Goal: Transaction & Acquisition: Obtain resource

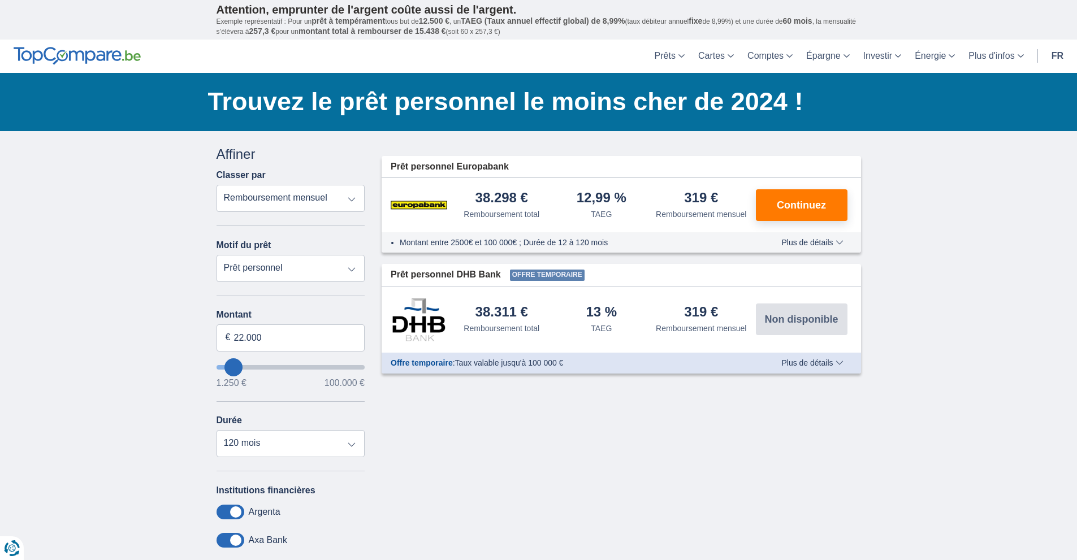
type input "2.250"
type input "2250"
select select "24"
type input "1250"
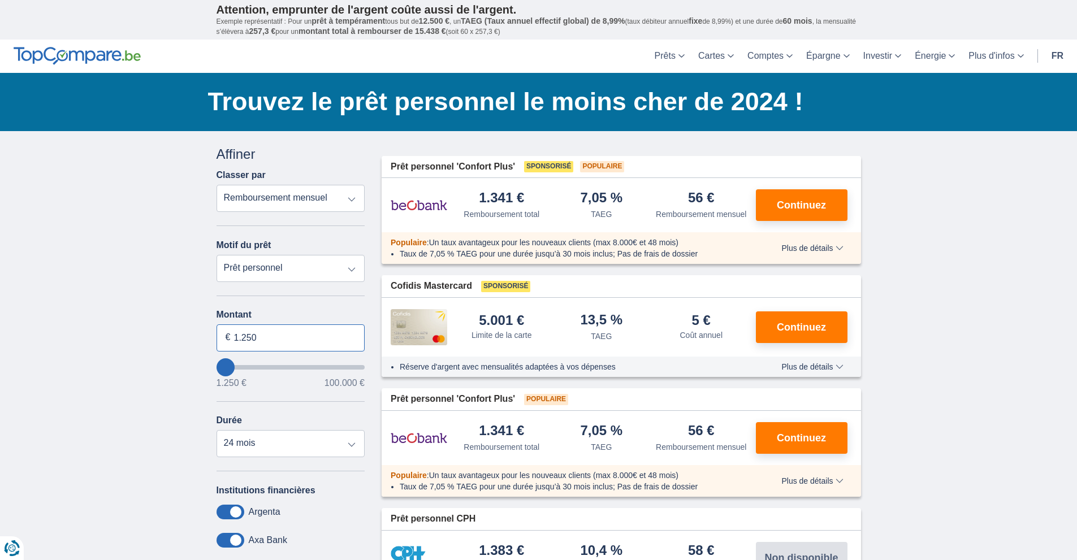
click at [245, 340] on input "1.250" at bounding box center [291, 338] width 149 height 27
click at [257, 339] on input "1.250" at bounding box center [291, 338] width 149 height 27
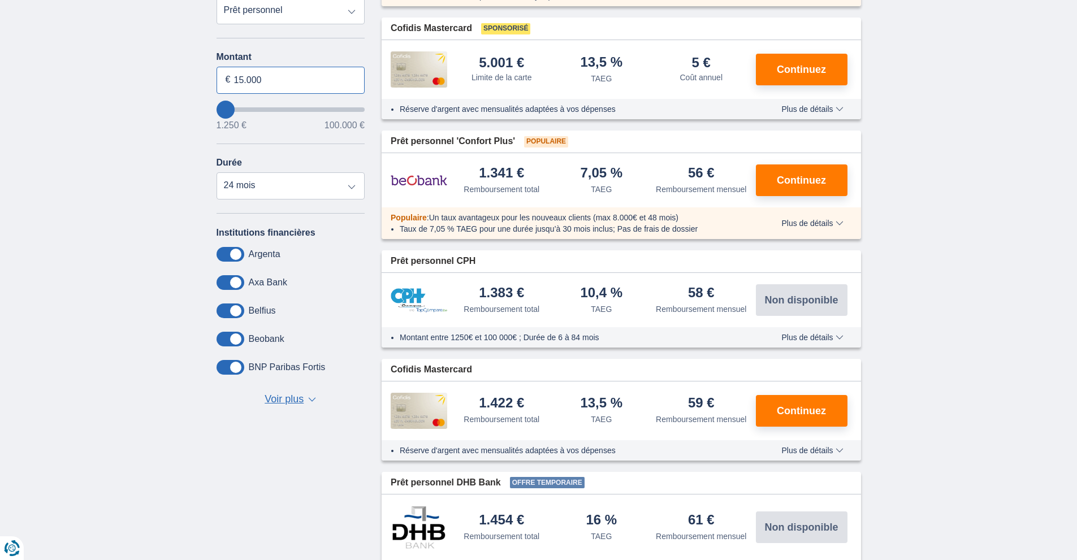
scroll to position [283, 0]
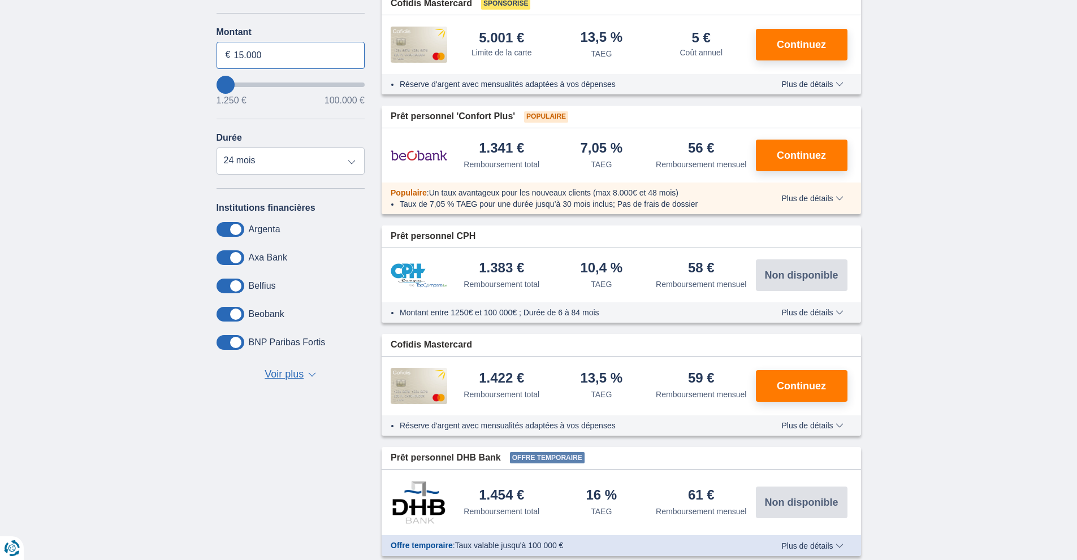
type input "15.000"
click at [292, 372] on span "Voir plus" at bounding box center [284, 374] width 39 height 15
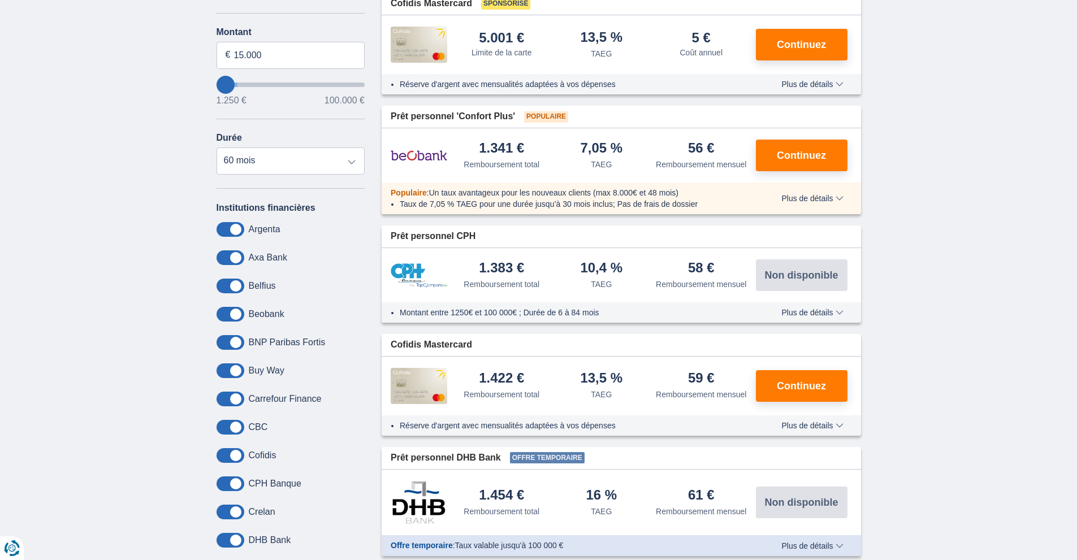
type input "15250"
select select "60"
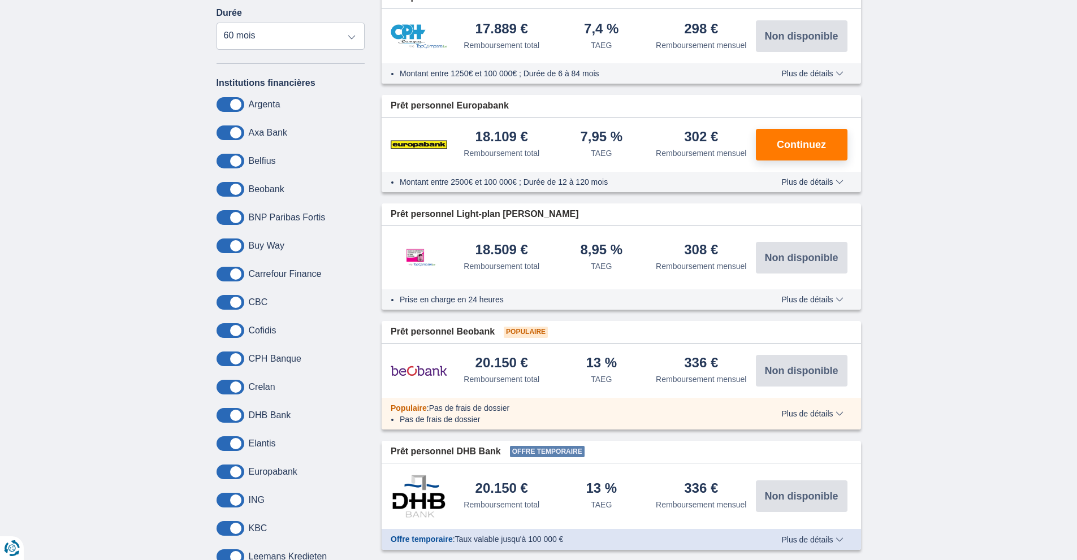
scroll to position [396, 0]
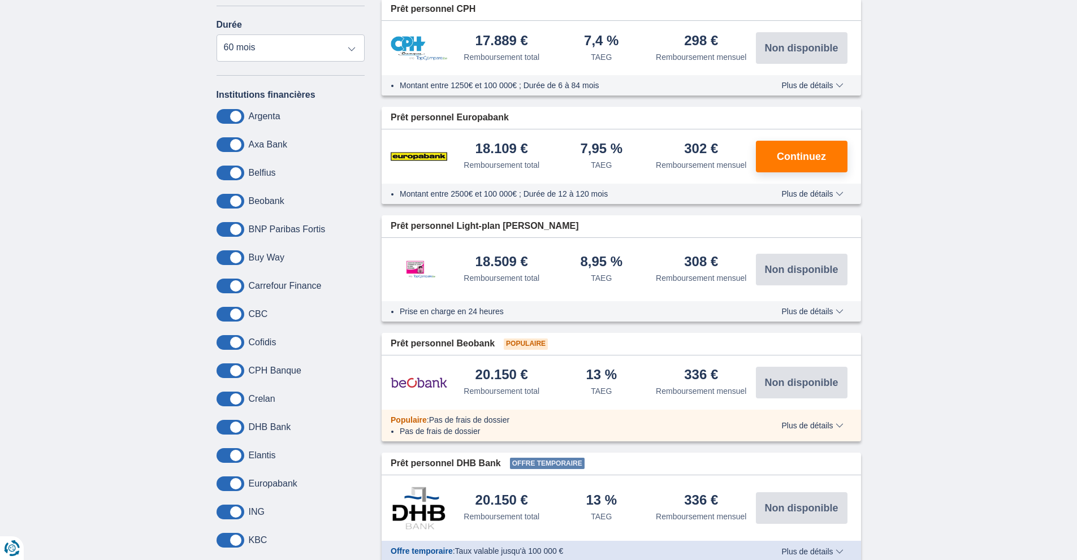
click at [239, 258] on span at bounding box center [231, 257] width 28 height 15
click at [0, 0] on input "checkbox" at bounding box center [0, 0] width 0 height 0
click at [230, 256] on span at bounding box center [231, 257] width 28 height 15
click at [0, 0] on input "checkbox" at bounding box center [0, 0] width 0 height 0
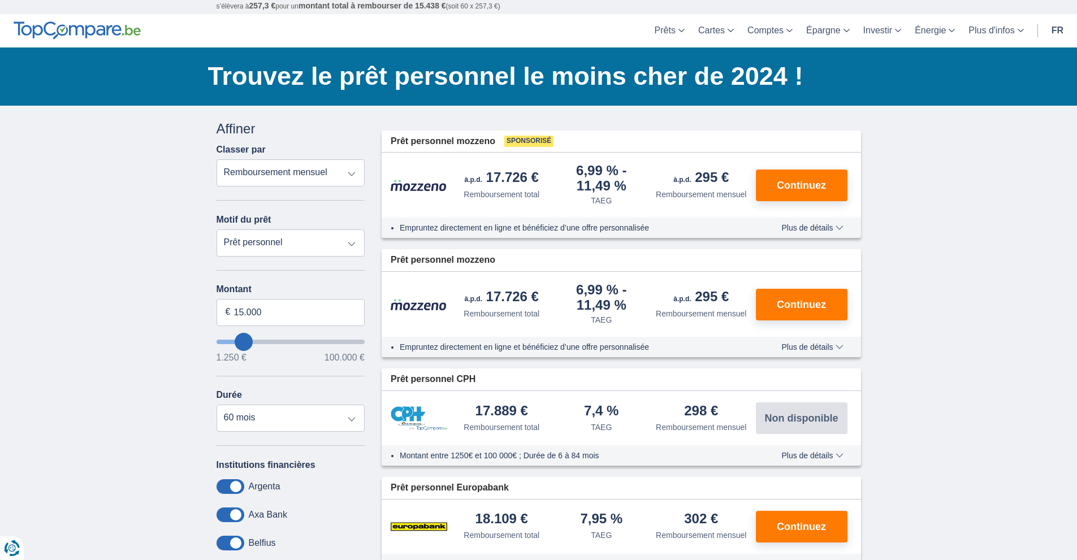
scroll to position [0, 0]
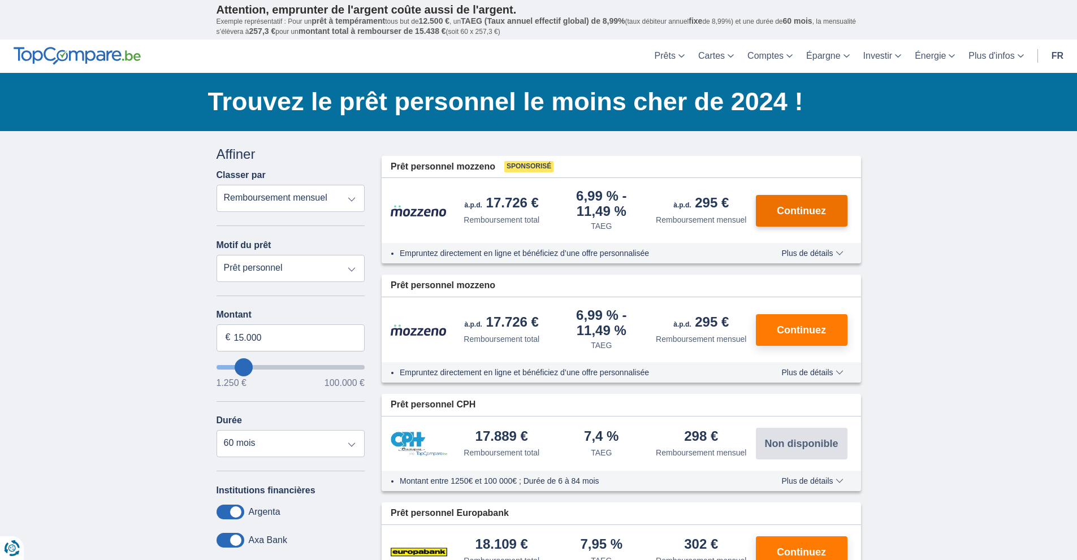
click at [792, 206] on span "Continuez" at bounding box center [801, 211] width 49 height 10
click at [804, 211] on span "Continuez" at bounding box center [801, 211] width 49 height 10
